Goal: Task Accomplishment & Management: Manage account settings

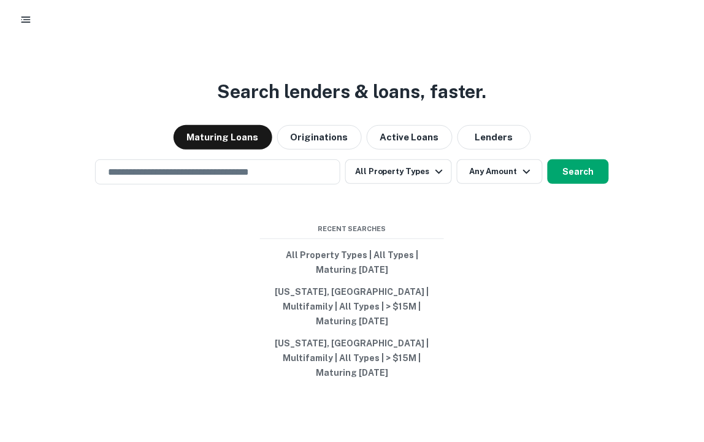
click at [28, 22] on rect "button" at bounding box center [25, 21] width 9 height 1
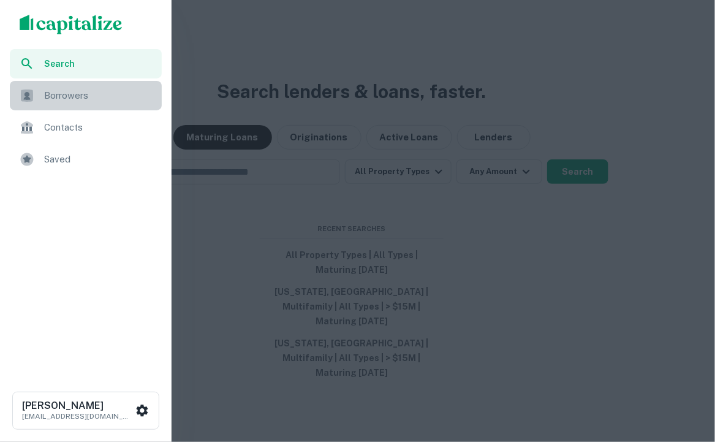
click at [67, 93] on span "Borrowers" at bounding box center [99, 95] width 110 height 15
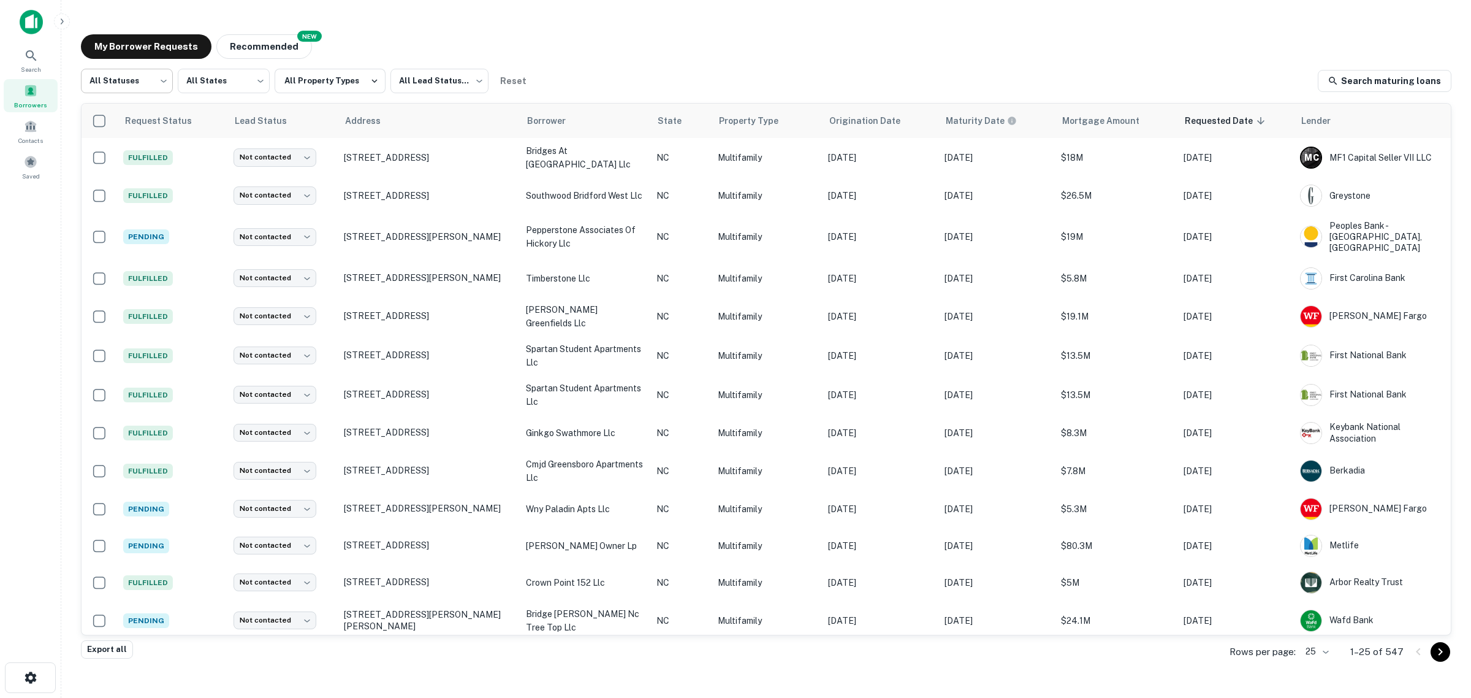
click at [153, 83] on body "Search Borrowers Contacts Saved My Borrower Requests NEW Recommended All Status…" at bounding box center [735, 349] width 1471 height 698
click at [131, 152] on li "Fulfilled" at bounding box center [127, 157] width 92 height 22
type input "*********"
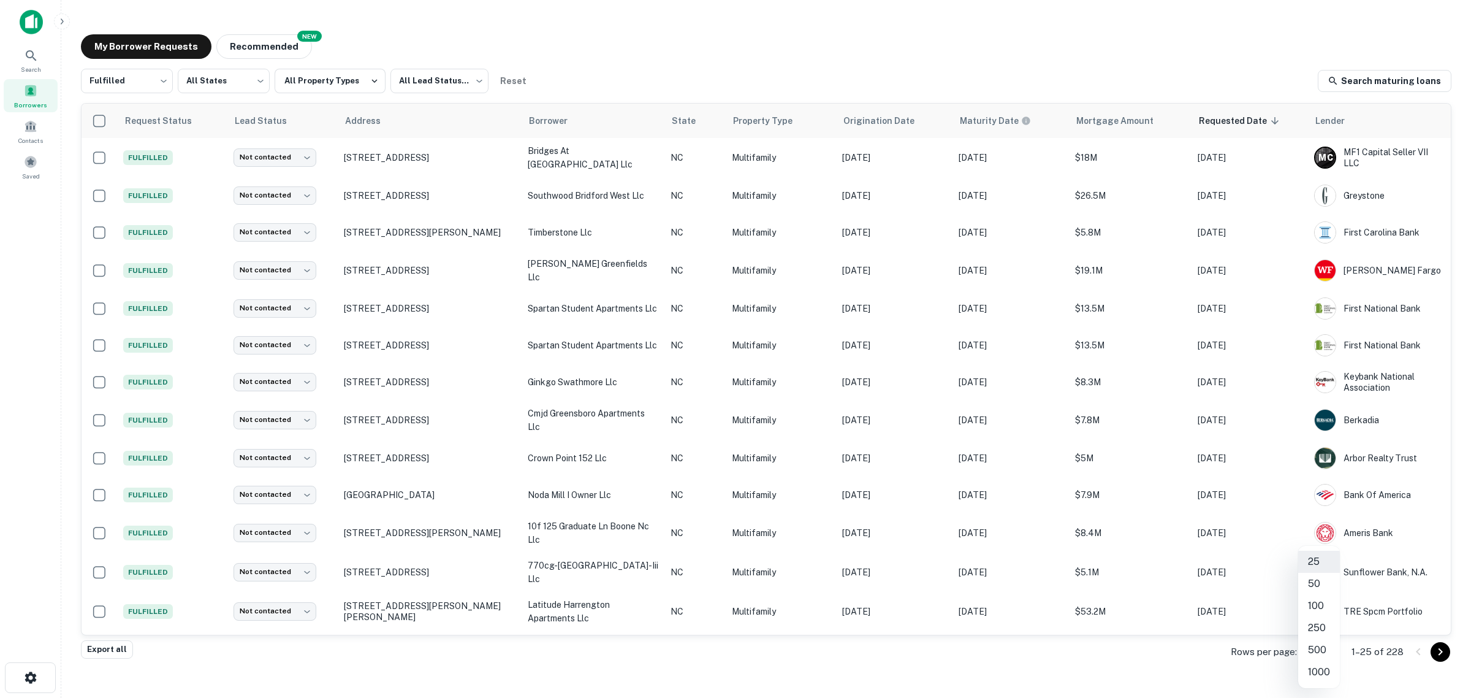
click at [703, 441] on body "Search Borrowers Contacts Saved My Borrower Requests NEW Recommended Fulfilled …" at bounding box center [735, 349] width 1471 height 698
click at [703, 441] on li "250" at bounding box center [1320, 628] width 42 height 22
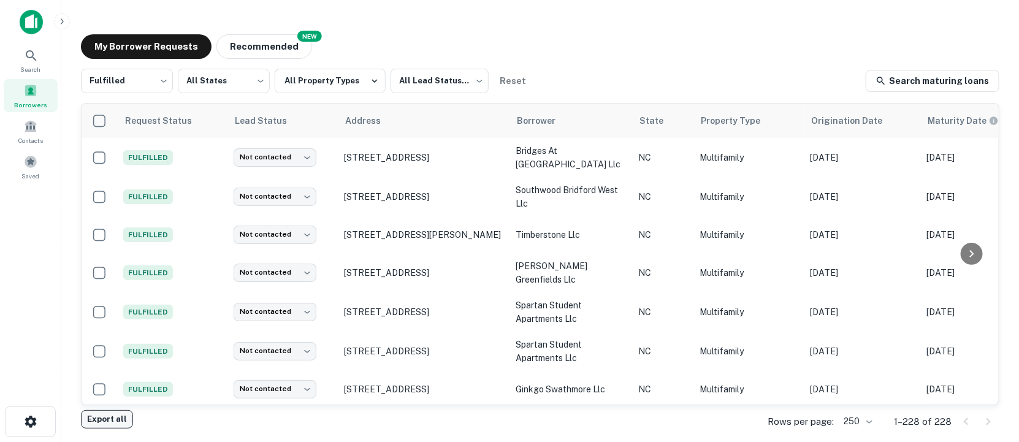
click at [107, 423] on button "Export all" at bounding box center [107, 419] width 52 height 18
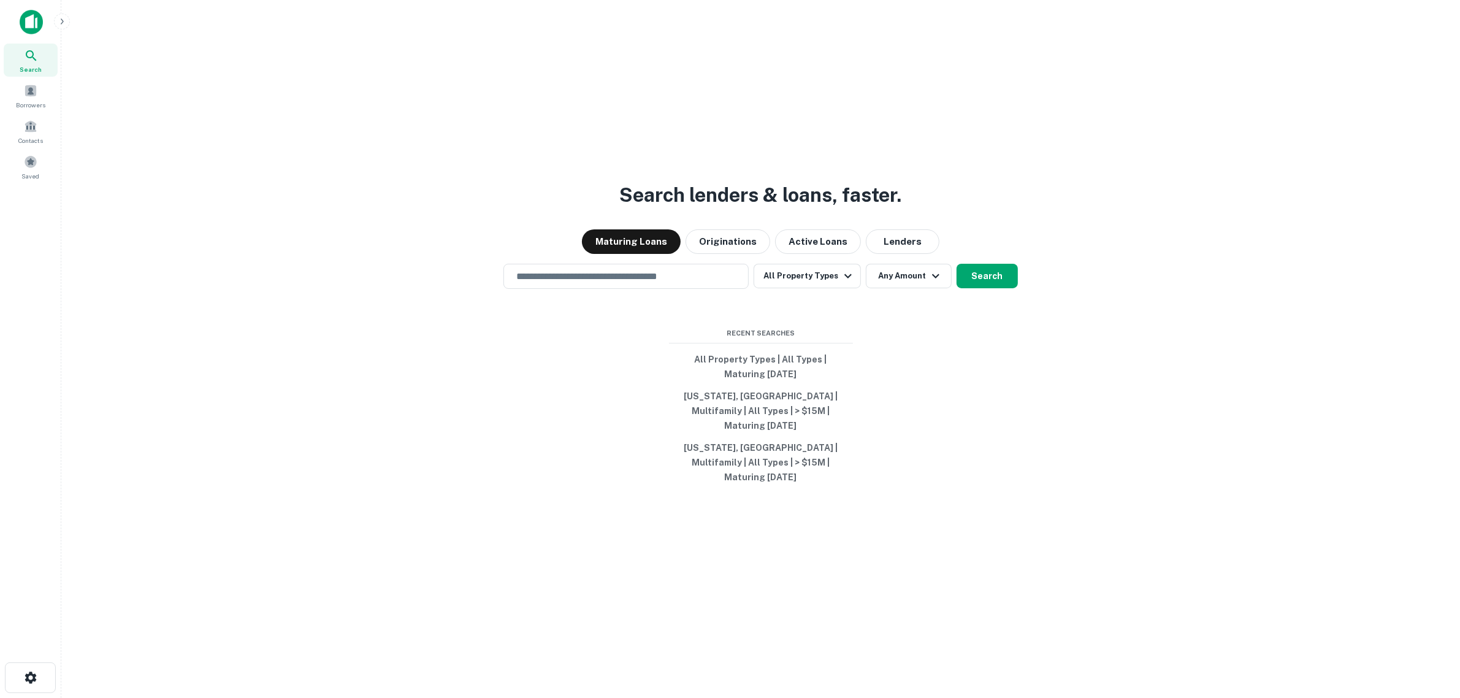
click at [28, 16] on img at bounding box center [31, 22] width 23 height 25
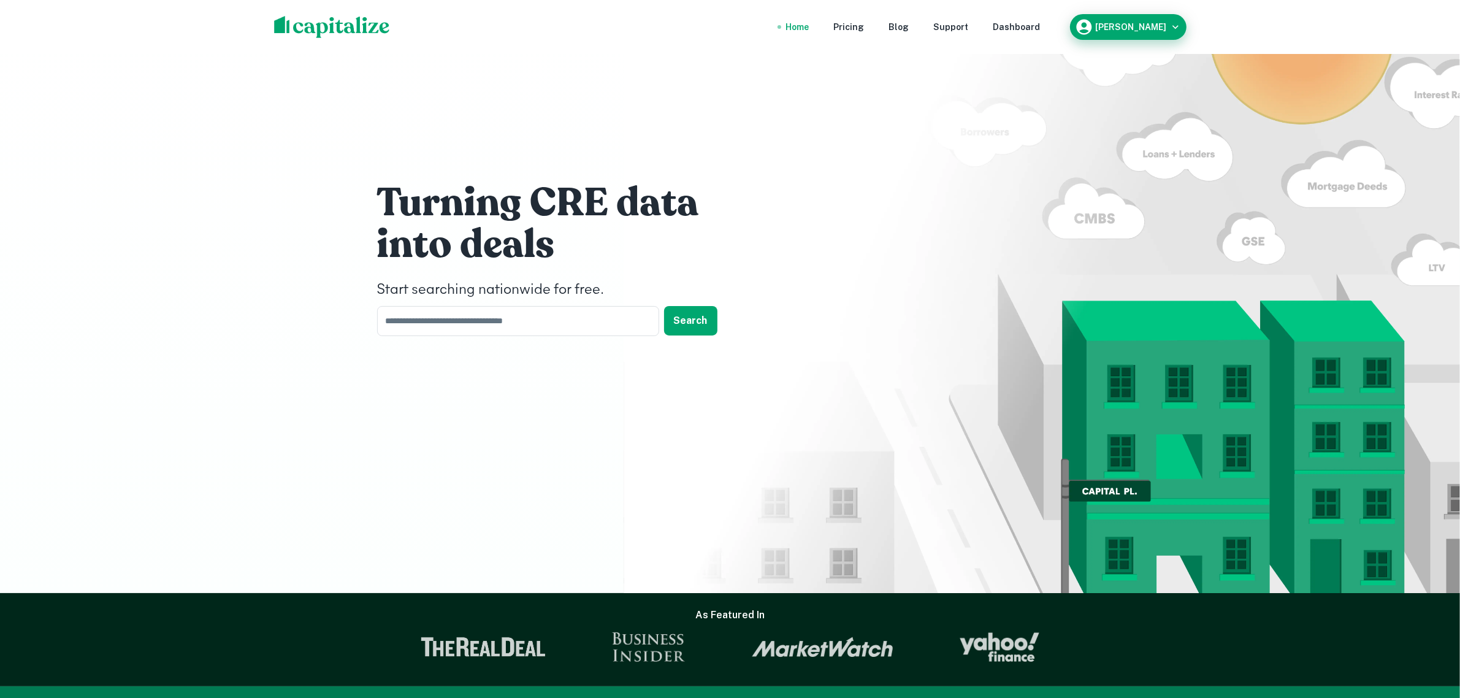
click at [532, 36] on div "[PERSON_NAME]" at bounding box center [1128, 27] width 107 height 18
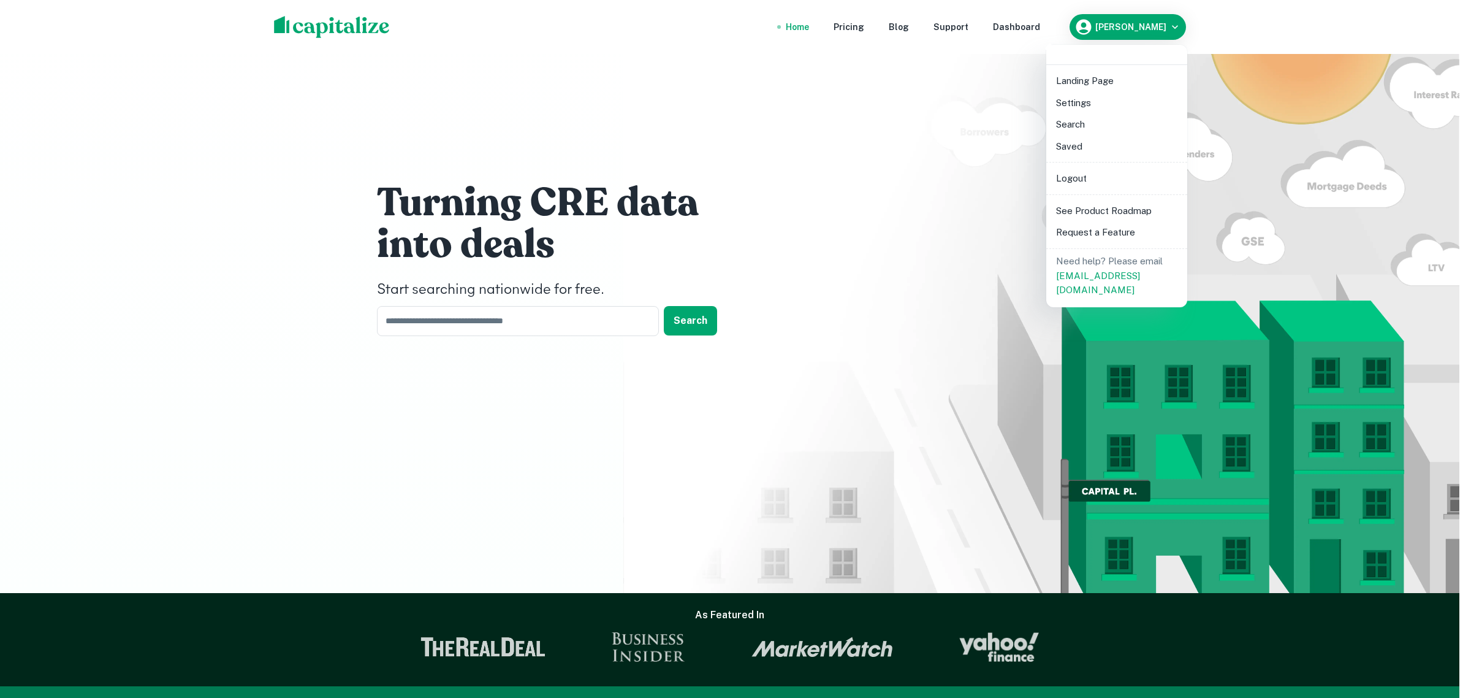
click at [532, 26] on div at bounding box center [735, 349] width 1471 height 698
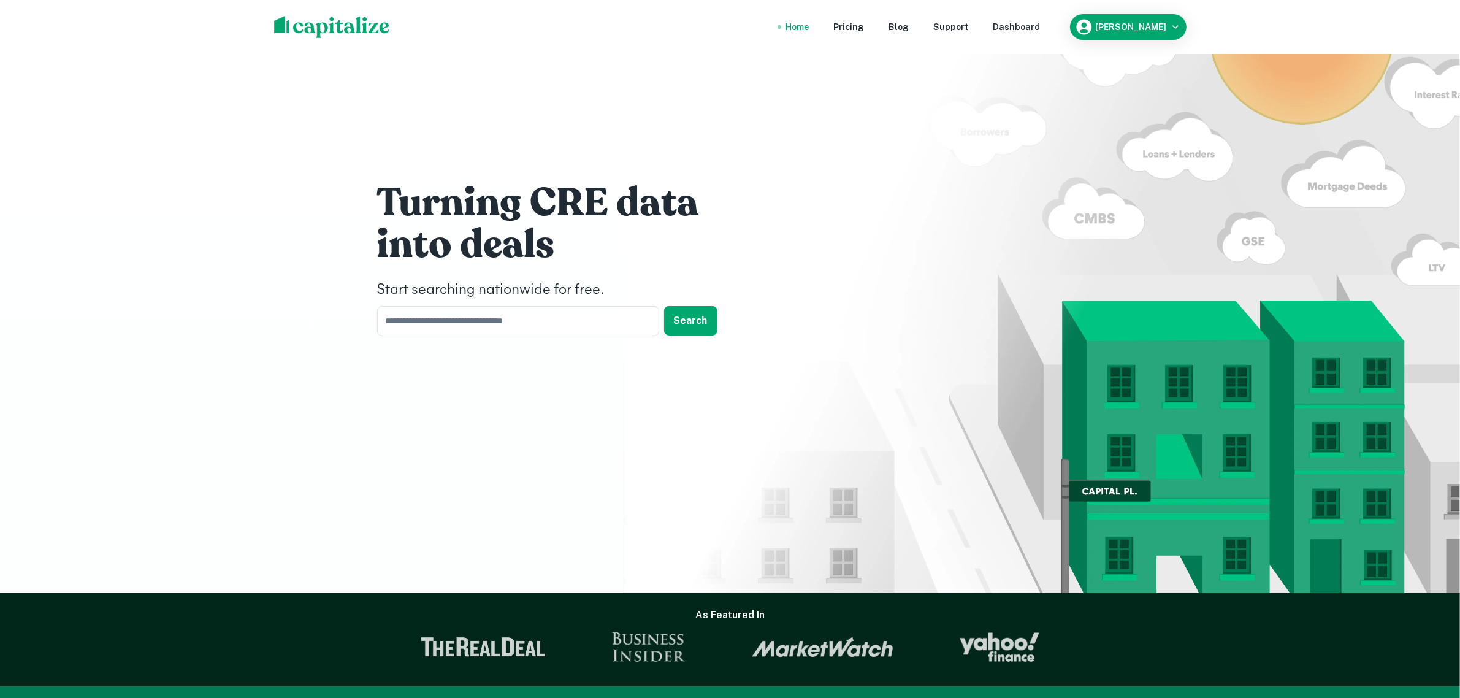
click at [532, 26] on div "Dashboard" at bounding box center [1016, 26] width 47 height 13
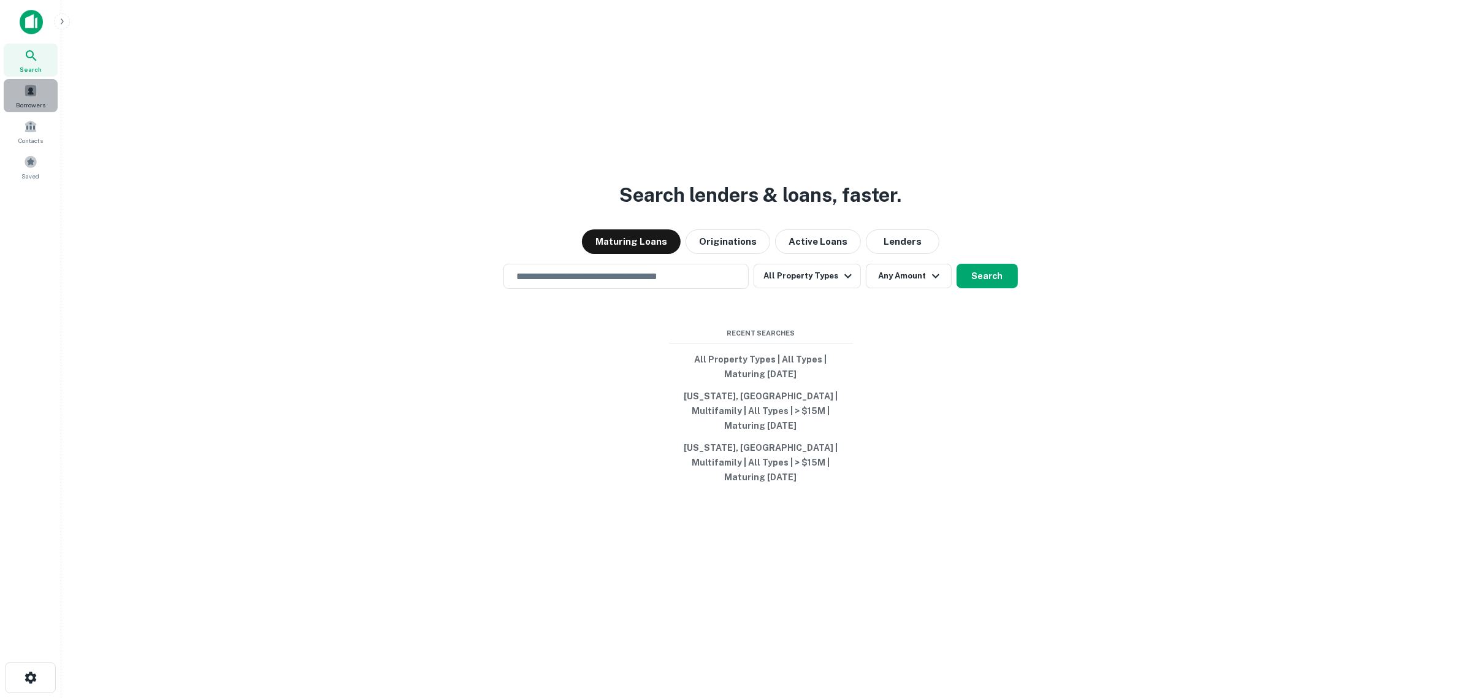
click at [20, 98] on div "Borrowers" at bounding box center [31, 95] width 54 height 33
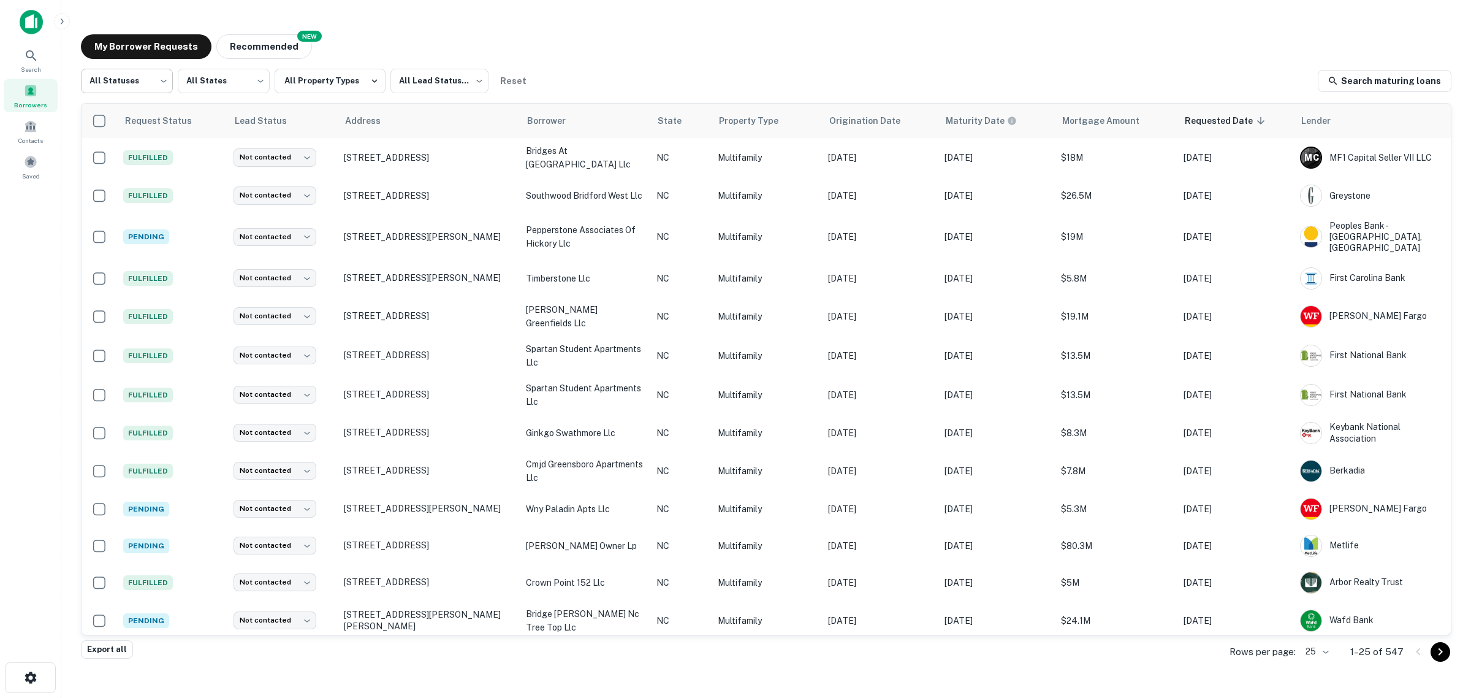
click at [135, 83] on body "Search Borrowers Contacts Saved My Borrower Requests NEW Recommended All Status…" at bounding box center [735, 349] width 1471 height 698
click at [138, 137] on li "Processing" at bounding box center [127, 135] width 92 height 22
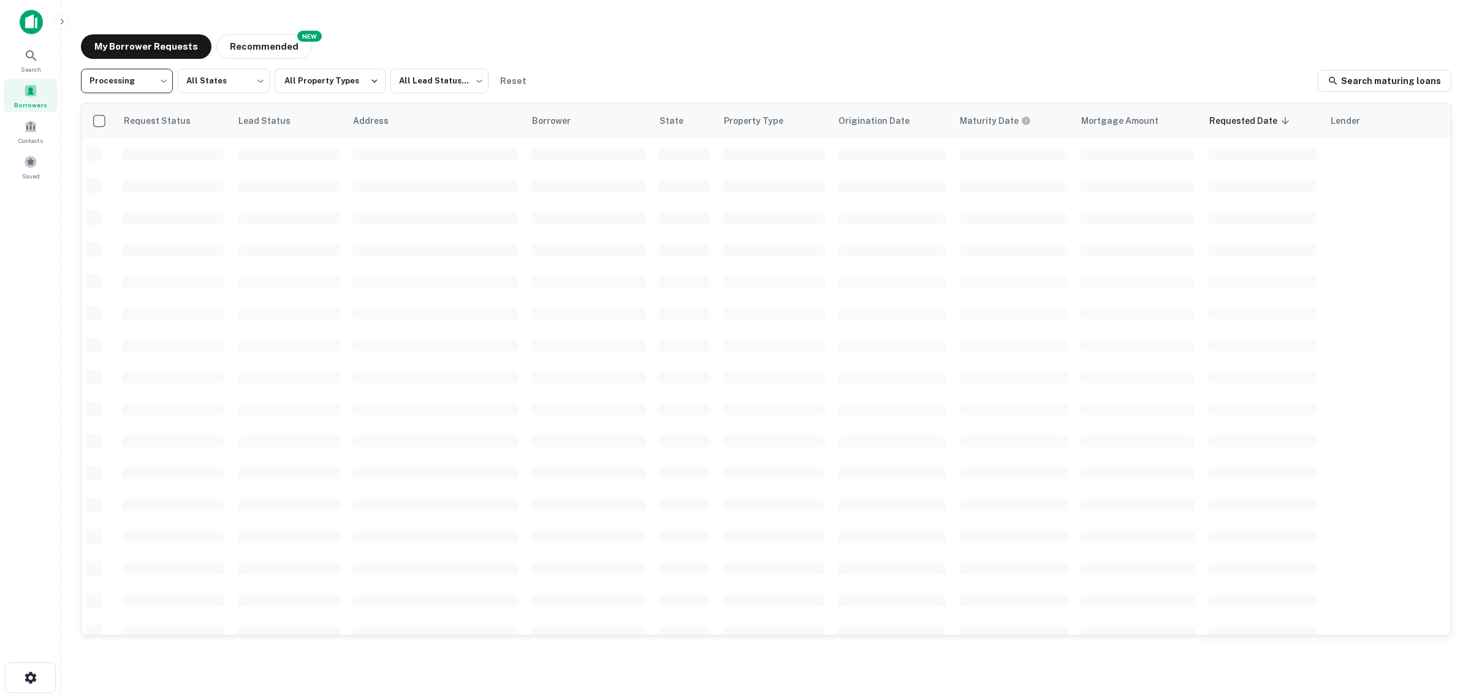
click at [131, 83] on body "**********" at bounding box center [735, 349] width 1471 height 698
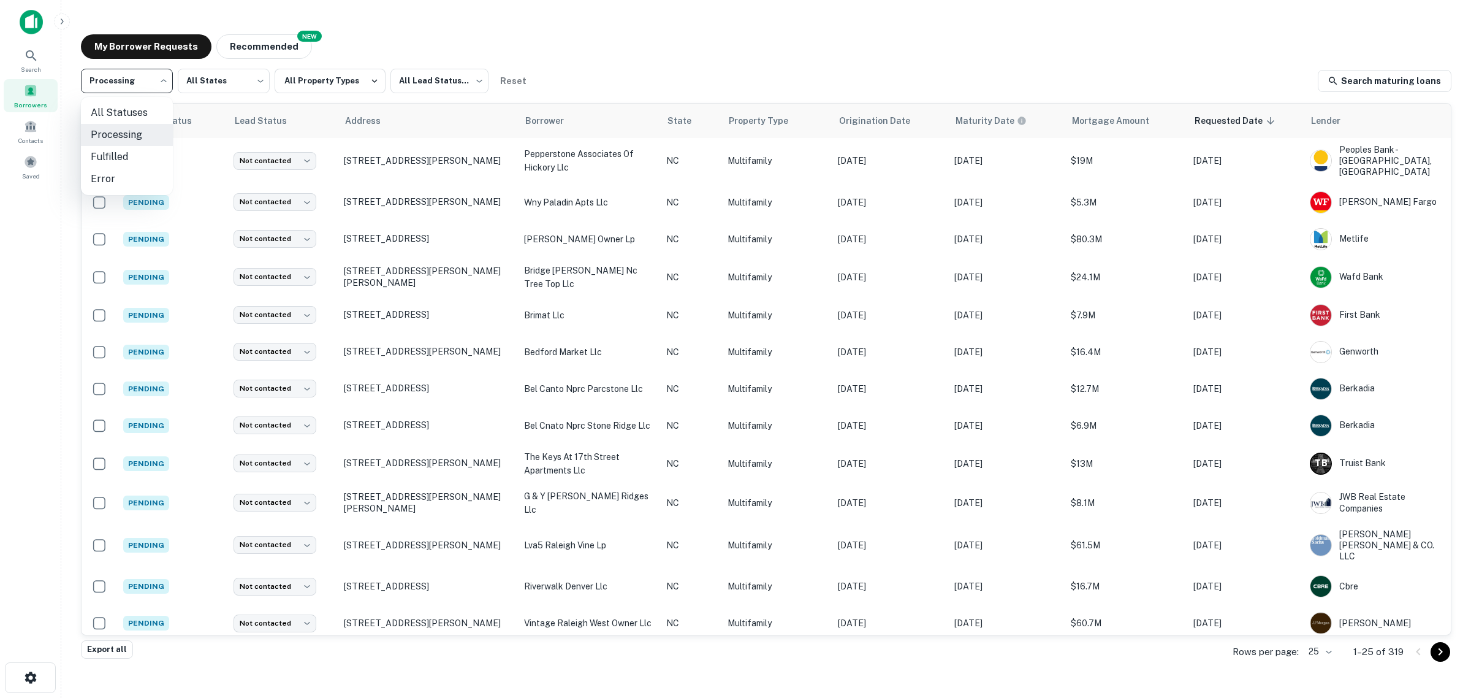
click at [132, 152] on li "Fulfilled" at bounding box center [127, 157] width 92 height 22
type input "*********"
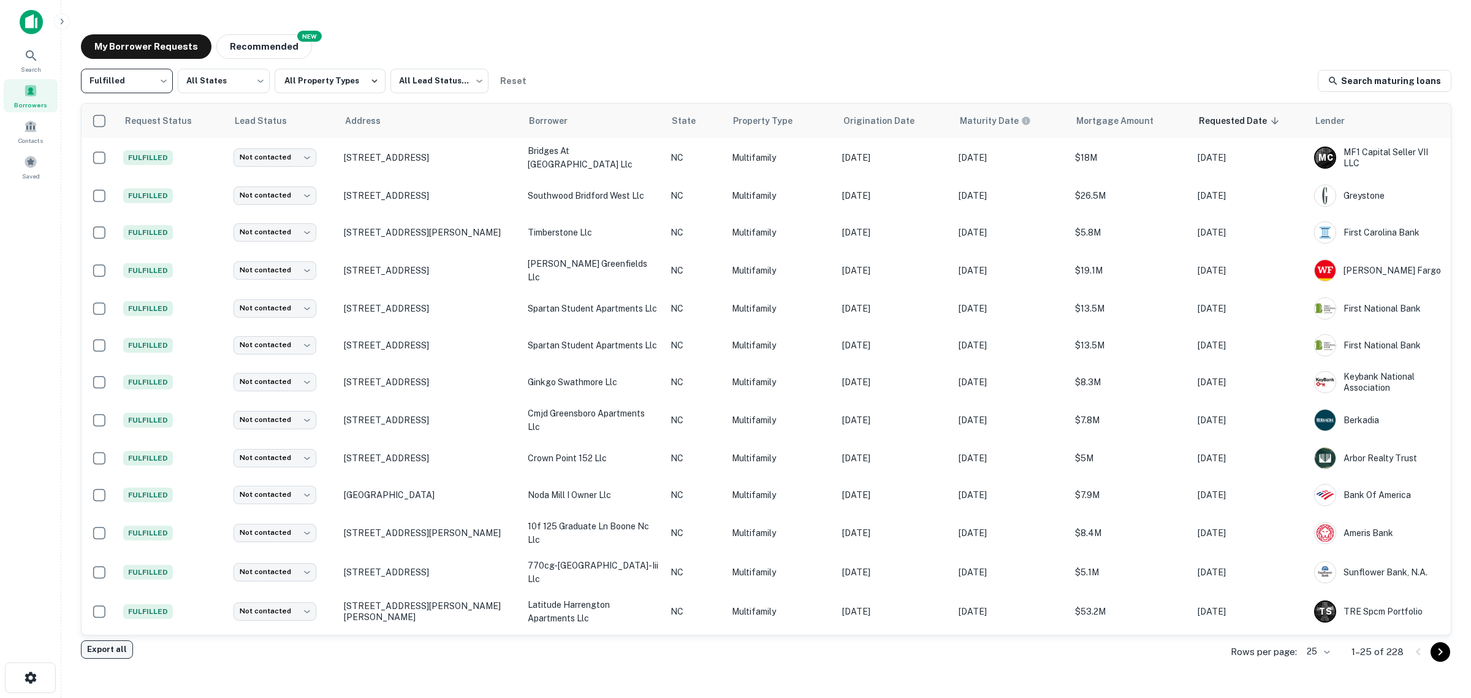
click at [98, 651] on button "Export all" at bounding box center [107, 649] width 52 height 18
